Goal: Check status

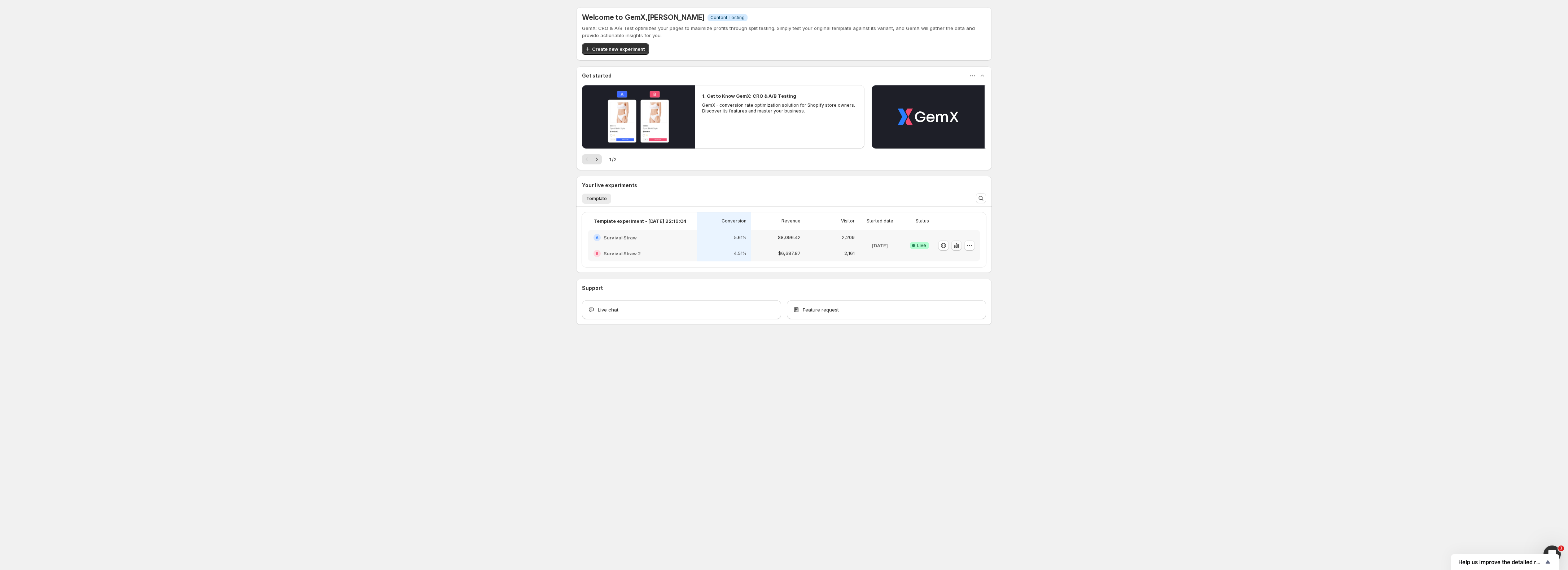
click at [956, 247] on icon "button" at bounding box center [957, 245] width 2 height 5
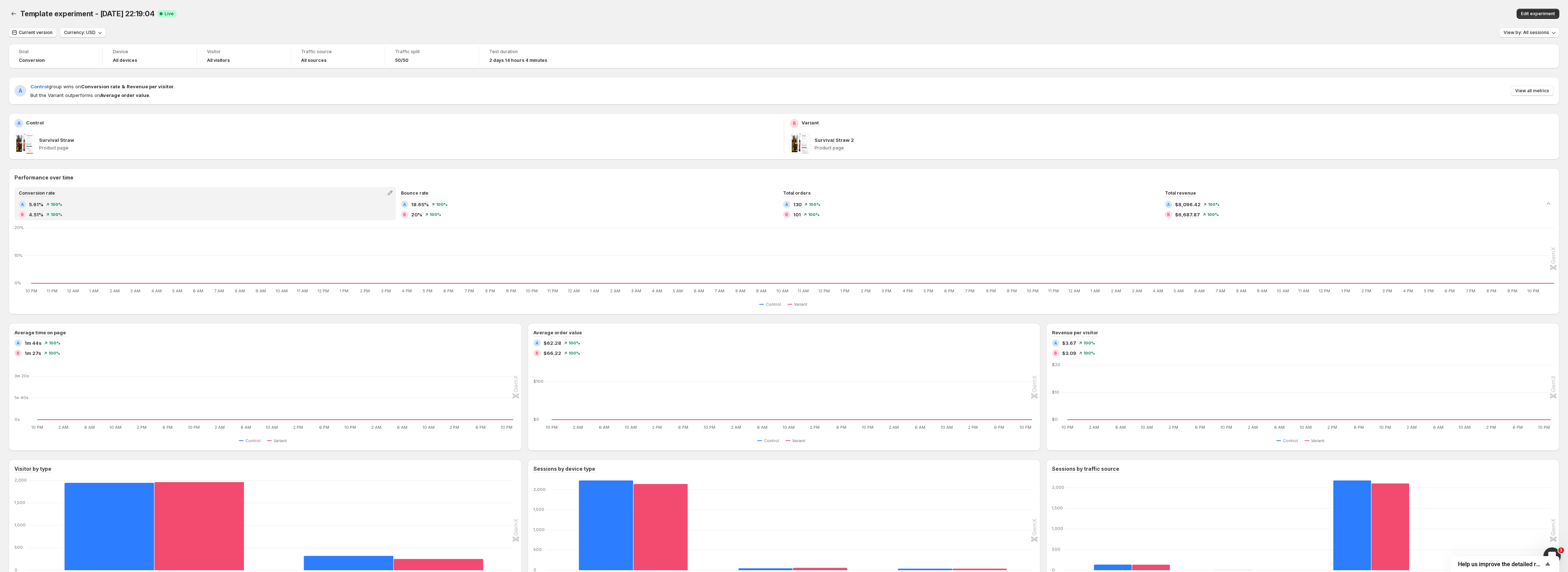
click at [25, 31] on span "Current version" at bounding box center [35, 33] width 33 height 5
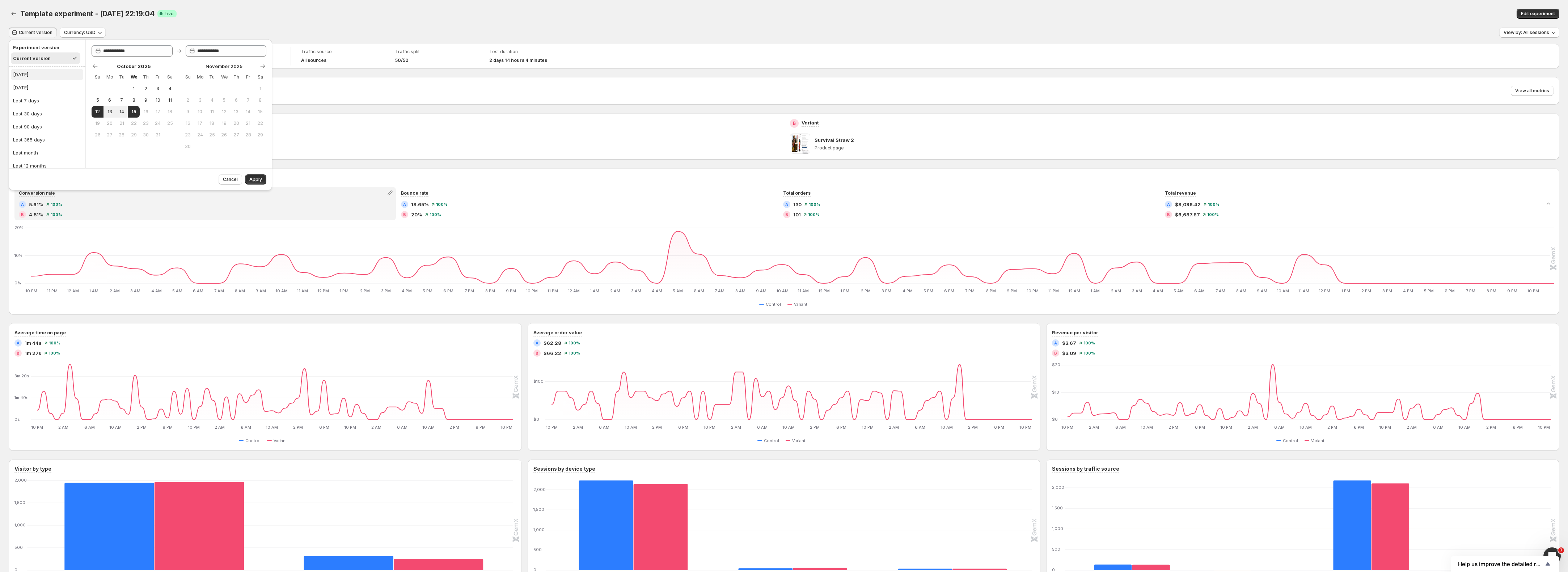
click at [24, 74] on div "[DATE]" at bounding box center [20, 74] width 15 height 7
type input "**********"
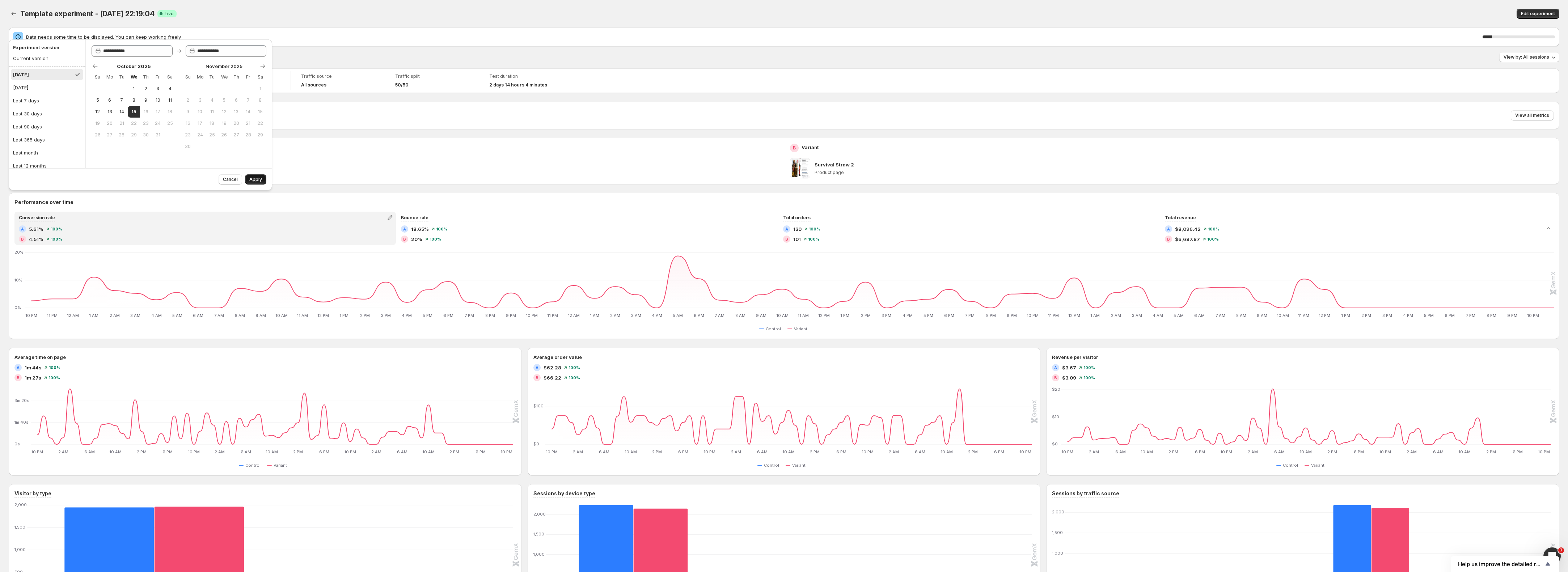
click at [259, 181] on span "Apply" at bounding box center [256, 179] width 13 height 5
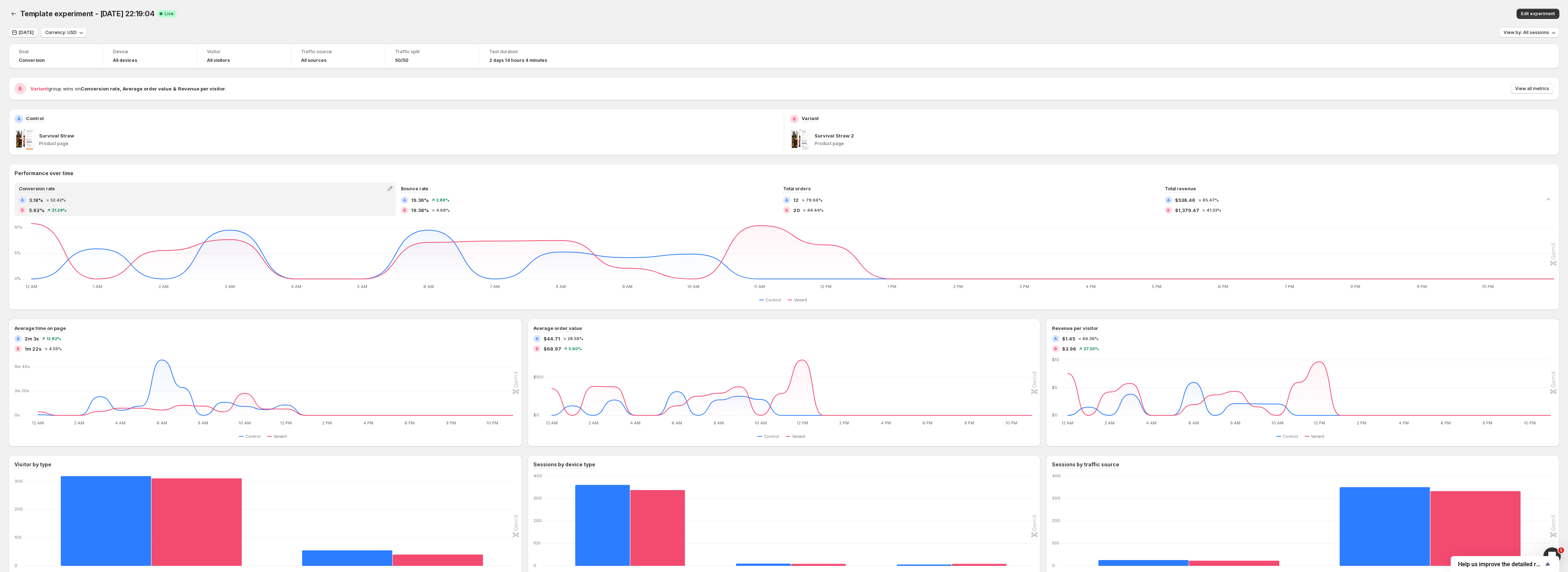
click at [14, 34] on icon "button" at bounding box center [14, 33] width 5 height 5
click at [31, 95] on button "Last 7 days" at bounding box center [47, 100] width 72 height 12
click at [28, 90] on div "[DATE]" at bounding box center [20, 88] width 15 height 7
type input "**********"
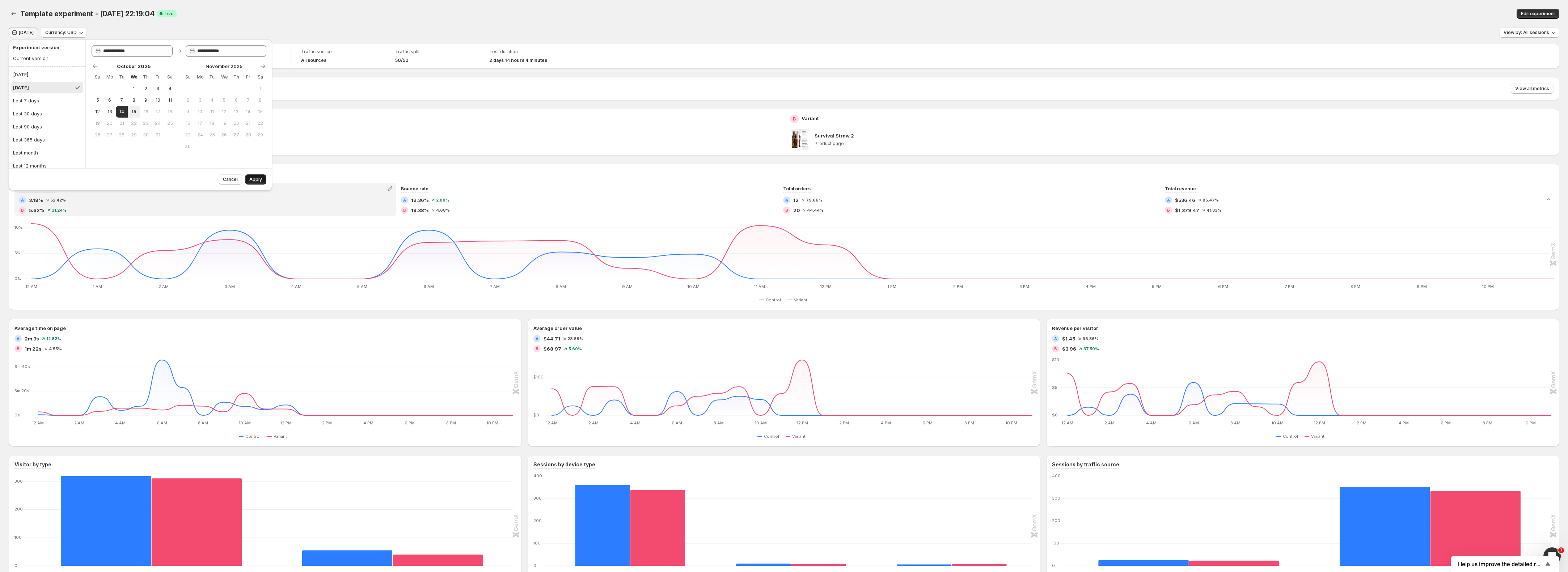
click at [257, 181] on span "Apply" at bounding box center [256, 179] width 13 height 5
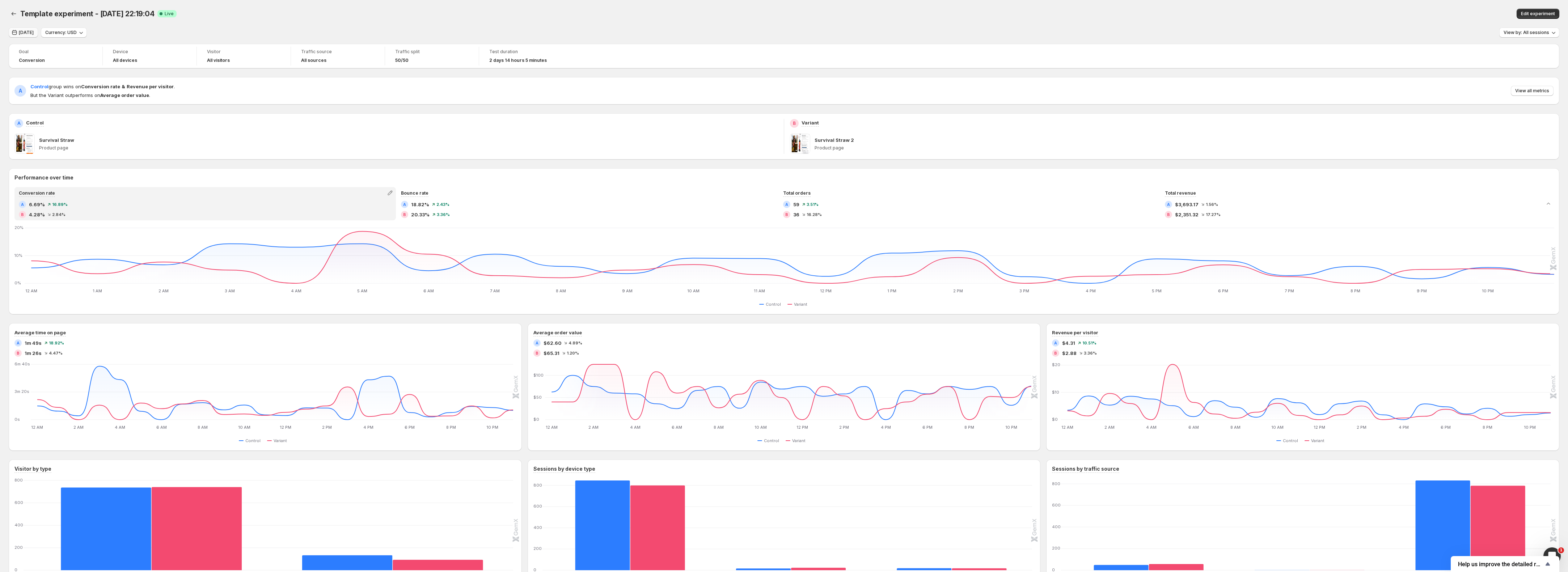
click at [28, 35] on button "[DATE]" at bounding box center [24, 32] width 29 height 10
click at [33, 74] on button "[DATE]" at bounding box center [47, 74] width 72 height 12
type input "**********"
click at [250, 180] on span "Apply" at bounding box center [256, 179] width 13 height 5
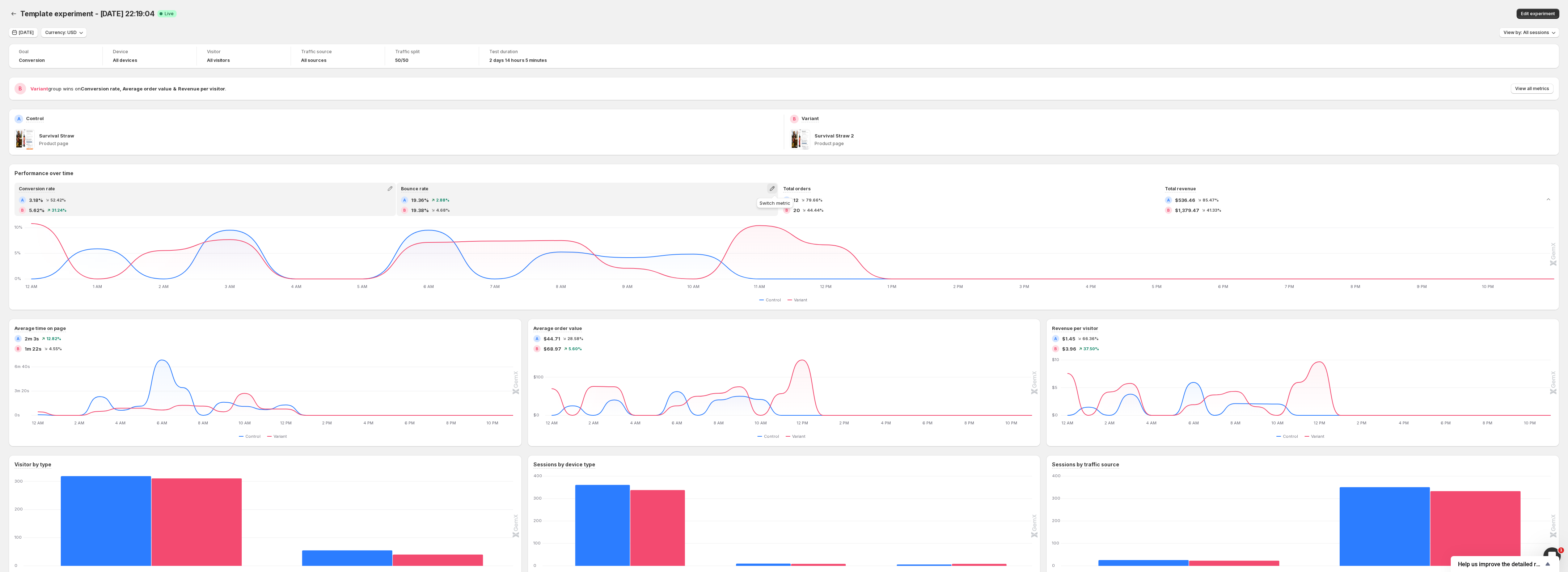
click at [773, 191] on icon "button" at bounding box center [773, 188] width 7 height 7
click at [762, 200] on span "Total sessions" at bounding box center [774, 204] width 100 height 7
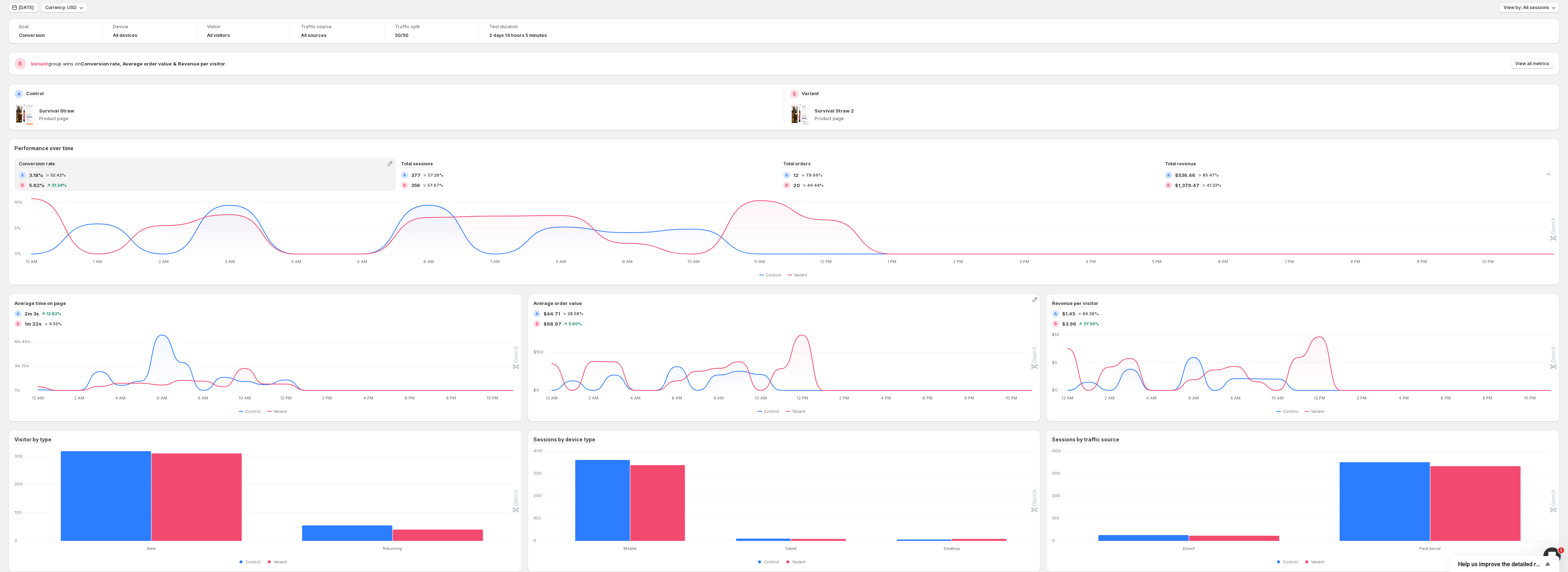
scroll to position [64, 0]
